Goal: Transaction & Acquisition: Purchase product/service

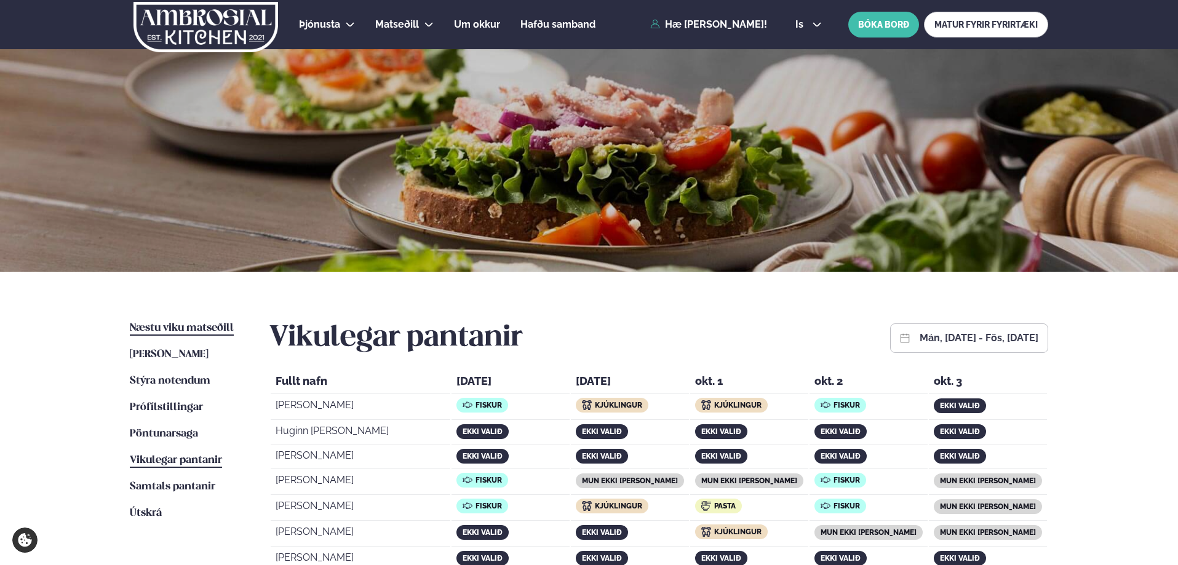
click at [177, 331] on span "Næstu viku matseðill" at bounding box center [182, 328] width 104 height 10
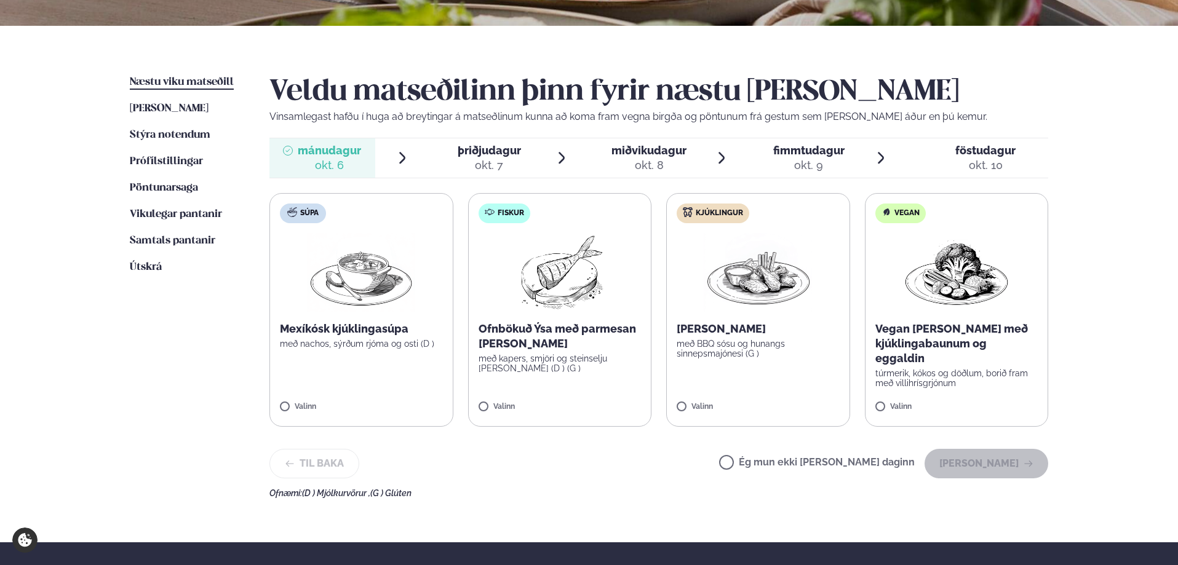
scroll to position [307, 0]
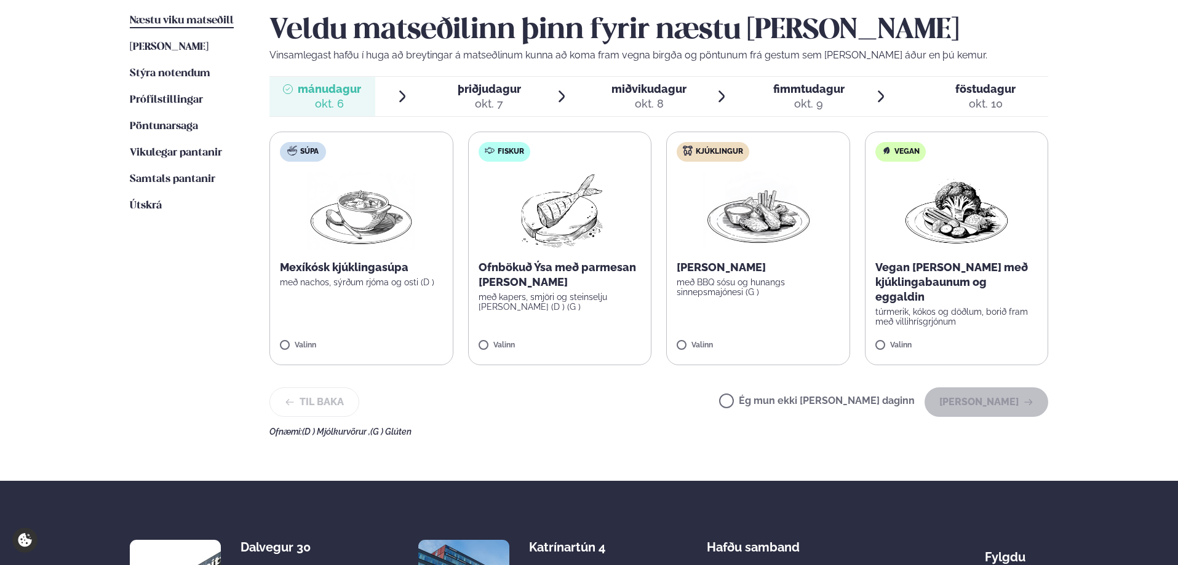
click at [544, 295] on p "með kapers, smjöri og steinselju [PERSON_NAME] (D ) (G )" at bounding box center [559, 302] width 163 height 20
click at [984, 403] on button "[PERSON_NAME]" at bounding box center [986, 402] width 124 height 30
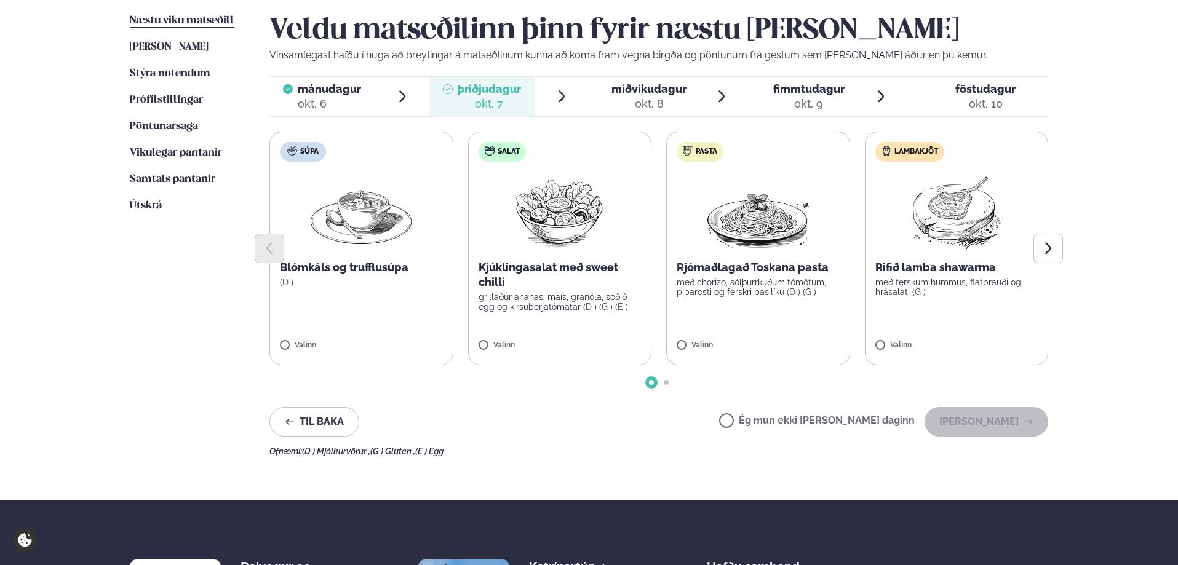
click at [763, 272] on p "Rjómaðlagað Toskana pasta" at bounding box center [757, 267] width 163 height 15
click at [1001, 410] on button "[PERSON_NAME]" at bounding box center [986, 422] width 124 height 30
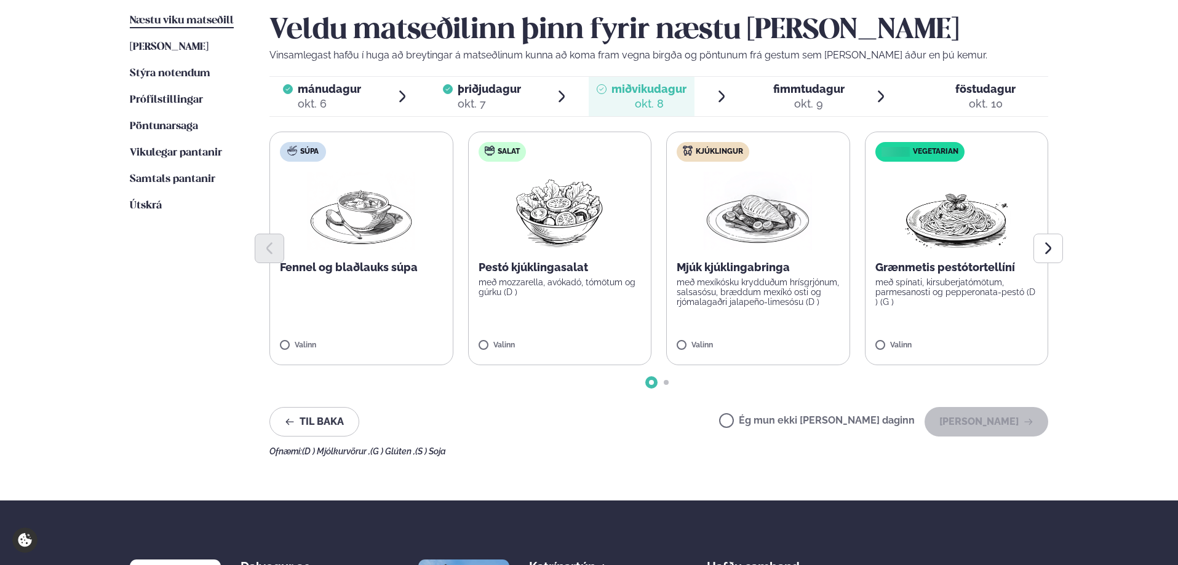
click at [767, 258] on div at bounding box center [658, 249] width 779 height 30
click at [754, 303] on p "með mexíkósku krydduðum hrísgrjónum, salsasósu, bræddum mexíkó osti og rjómalag…" at bounding box center [757, 292] width 163 height 30
click at [987, 420] on button "[PERSON_NAME]" at bounding box center [986, 422] width 124 height 30
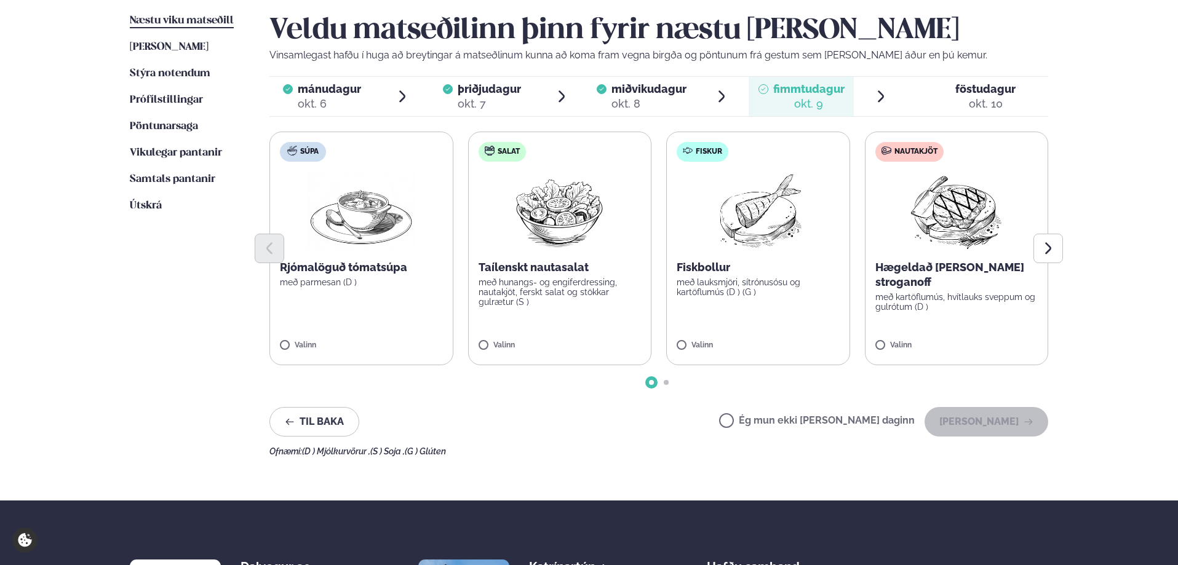
click at [743, 276] on div "Fiskbollur með lauksmjöri, sítrónusósu og kartöflumús (D ) (G )" at bounding box center [757, 278] width 163 height 37
click at [991, 434] on button "[PERSON_NAME]" at bounding box center [986, 422] width 124 height 30
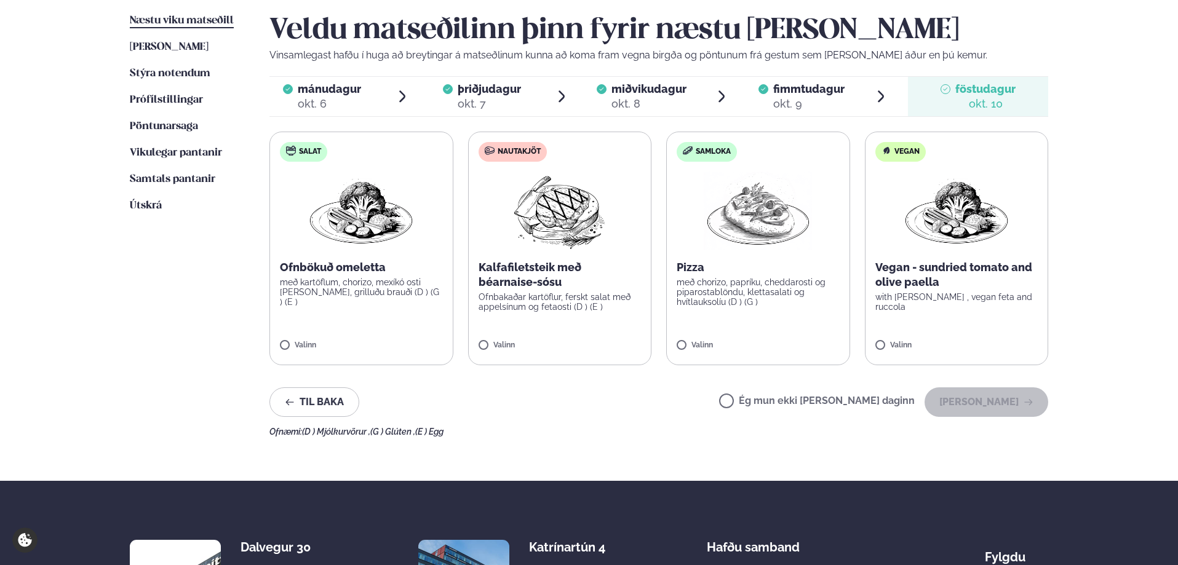
click at [505, 266] on p "Kalfafiletsteik með béarnaise-sósu" at bounding box center [559, 275] width 163 height 30
click at [980, 397] on button "[PERSON_NAME]" at bounding box center [986, 402] width 124 height 30
